Goal: Task Accomplishment & Management: Use online tool/utility

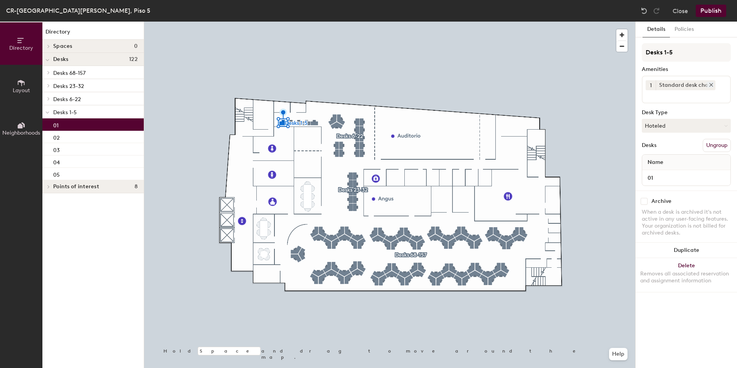
click at [709, 84] on icon at bounding box center [711, 84] width 5 height 5
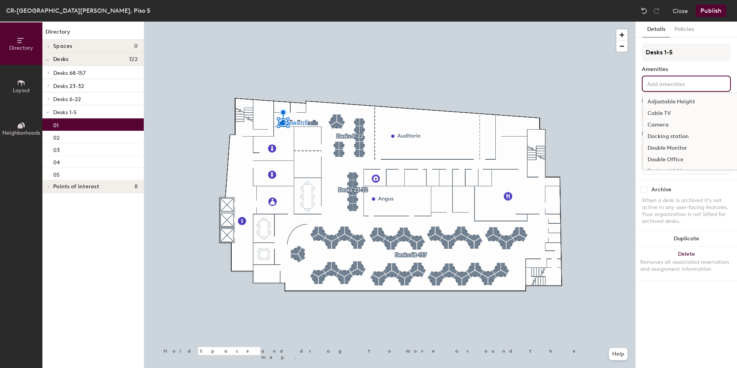
click at [707, 84] on input at bounding box center [680, 83] width 69 height 9
type input "chair"
click at [670, 104] on div "Ergonomic Chair" at bounding box center [686, 102] width 87 height 12
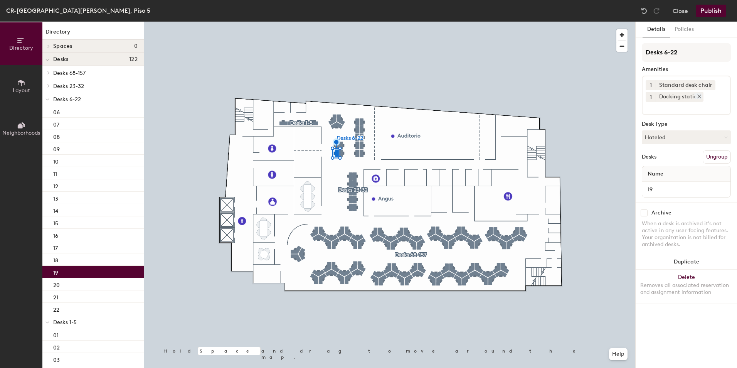
click at [698, 95] on icon at bounding box center [699, 96] width 5 height 5
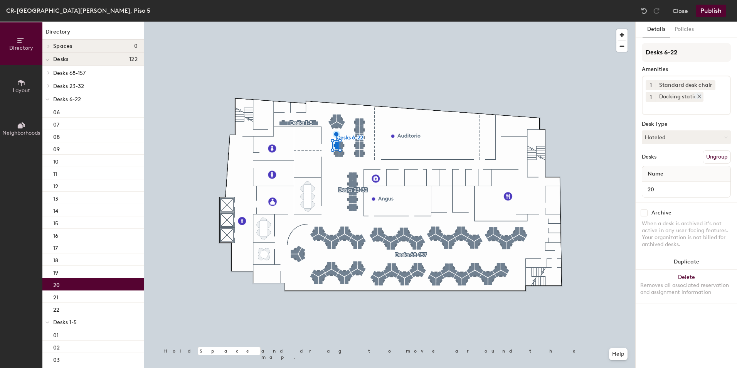
click at [699, 96] on icon at bounding box center [699, 96] width 3 height 3
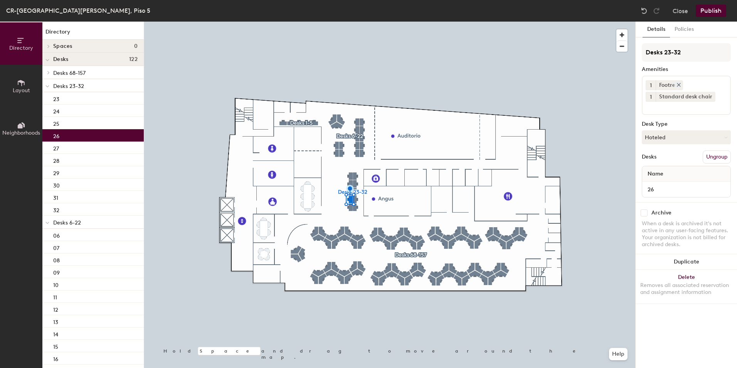
click at [678, 85] on icon at bounding box center [678, 84] width 5 height 5
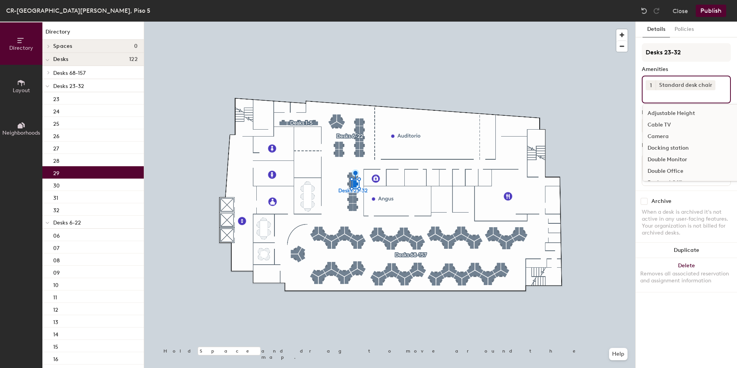
click at [693, 95] on input at bounding box center [680, 94] width 69 height 9
type input "monit"
click at [662, 122] on div "Monitor" at bounding box center [686, 125] width 87 height 12
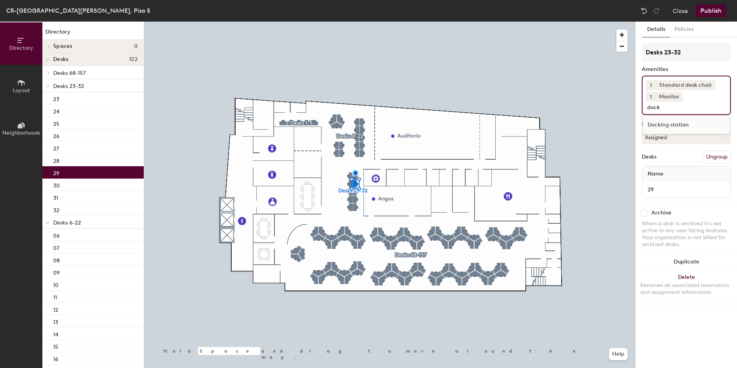
type input "dock"
click at [662, 122] on div "Docking station" at bounding box center [686, 125] width 87 height 12
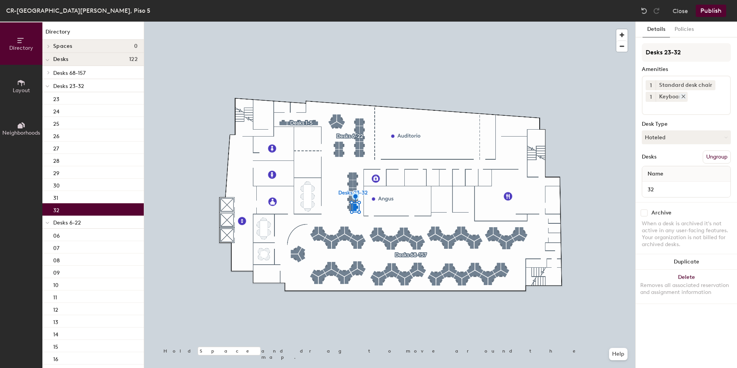
click at [682, 95] on icon at bounding box center [683, 96] width 5 height 5
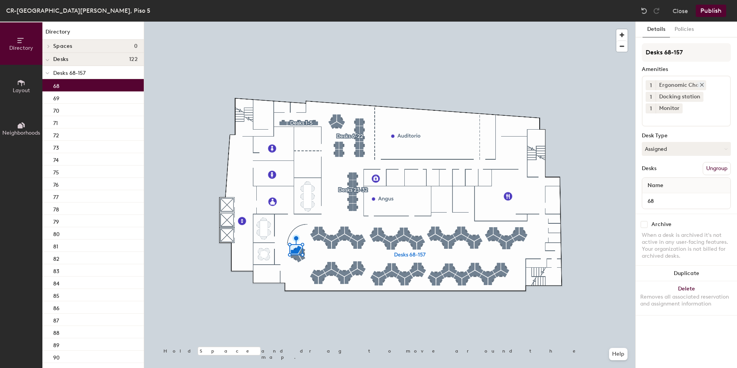
click at [700, 84] on icon at bounding box center [701, 84] width 3 height 3
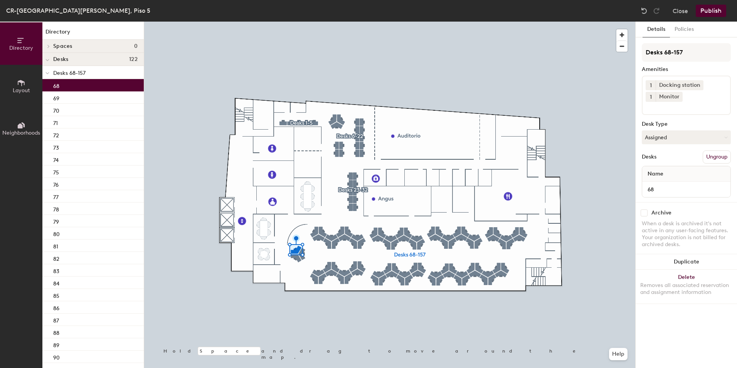
click at [694, 106] on input at bounding box center [680, 106] width 69 height 9
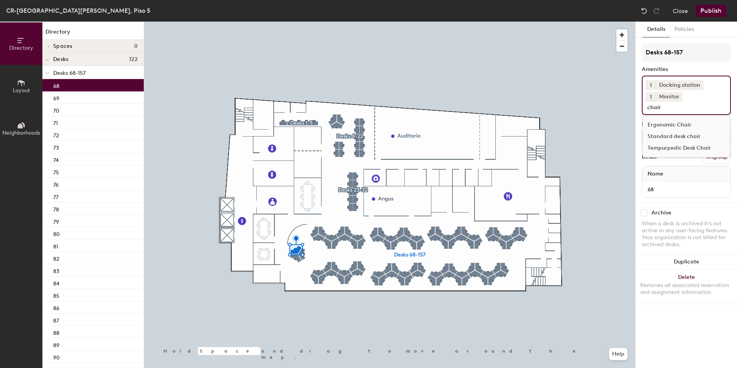
type input "chair"
click at [659, 136] on div "Standard desk chair" at bounding box center [686, 137] width 87 height 12
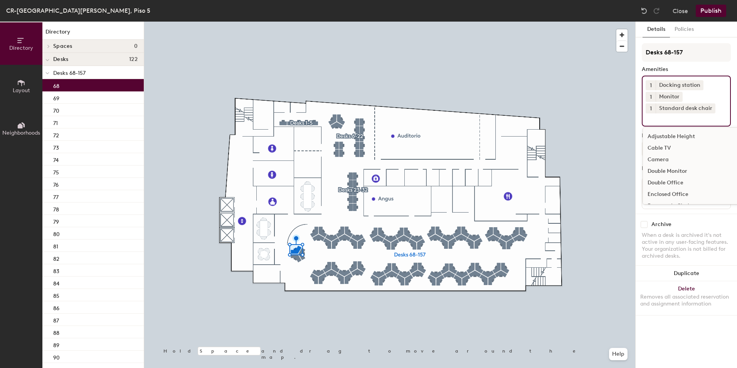
click at [710, 7] on button "Publish" at bounding box center [711, 11] width 30 height 12
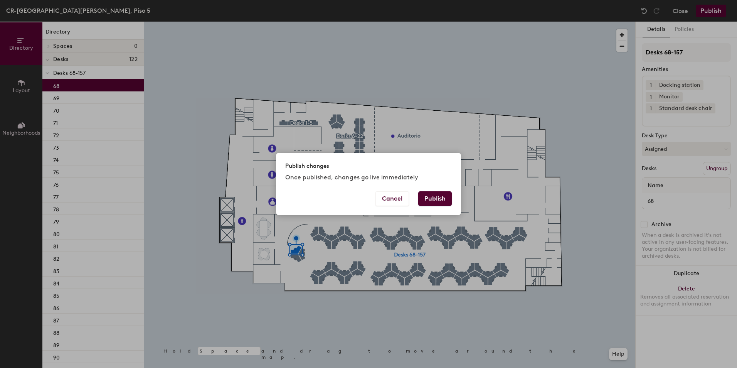
click at [435, 196] on button "Publish" at bounding box center [435, 198] width 34 height 15
